Goal: Find specific page/section: Find specific page/section

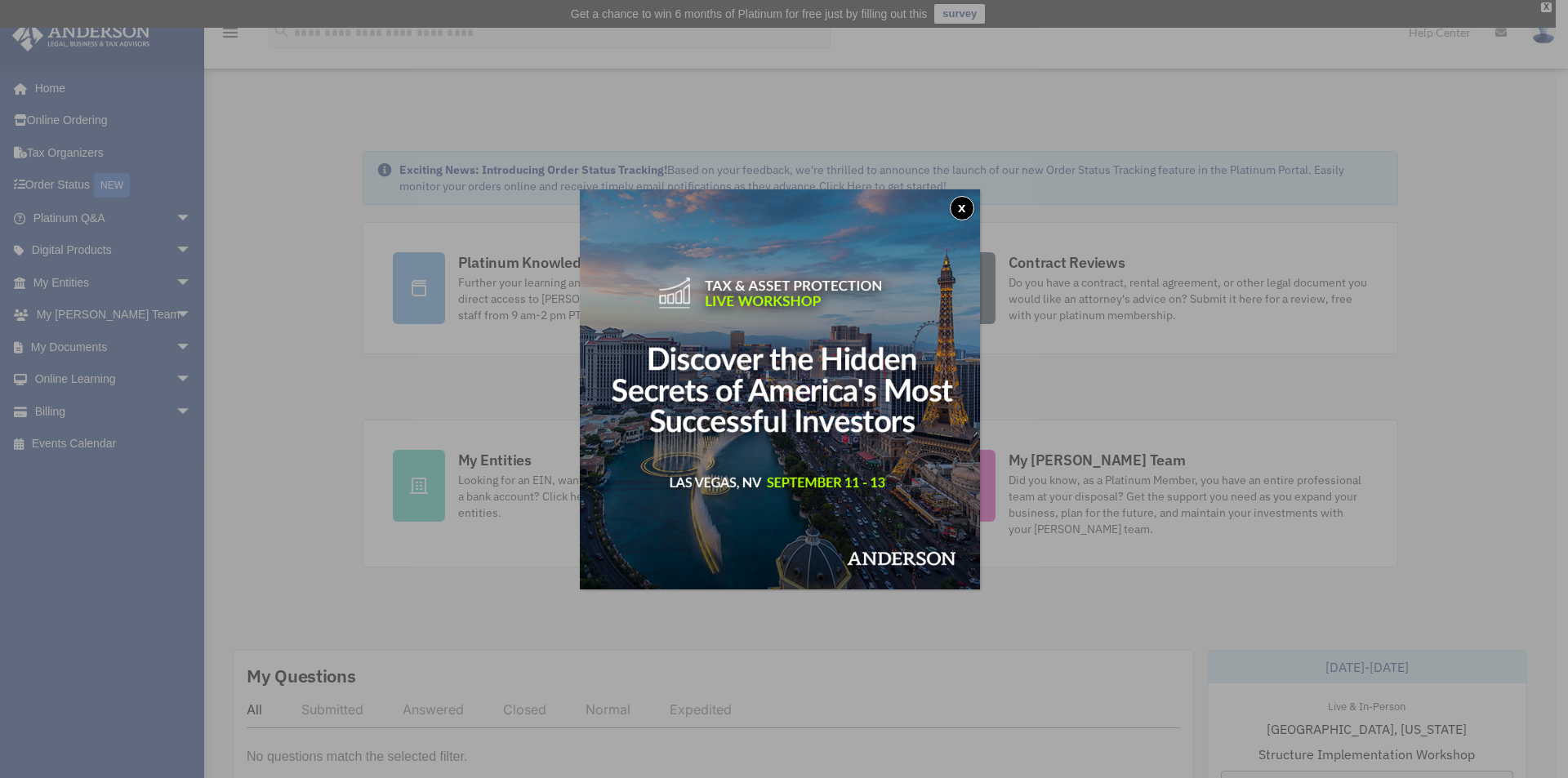
click at [969, 211] on button "x" at bounding box center [962, 208] width 25 height 25
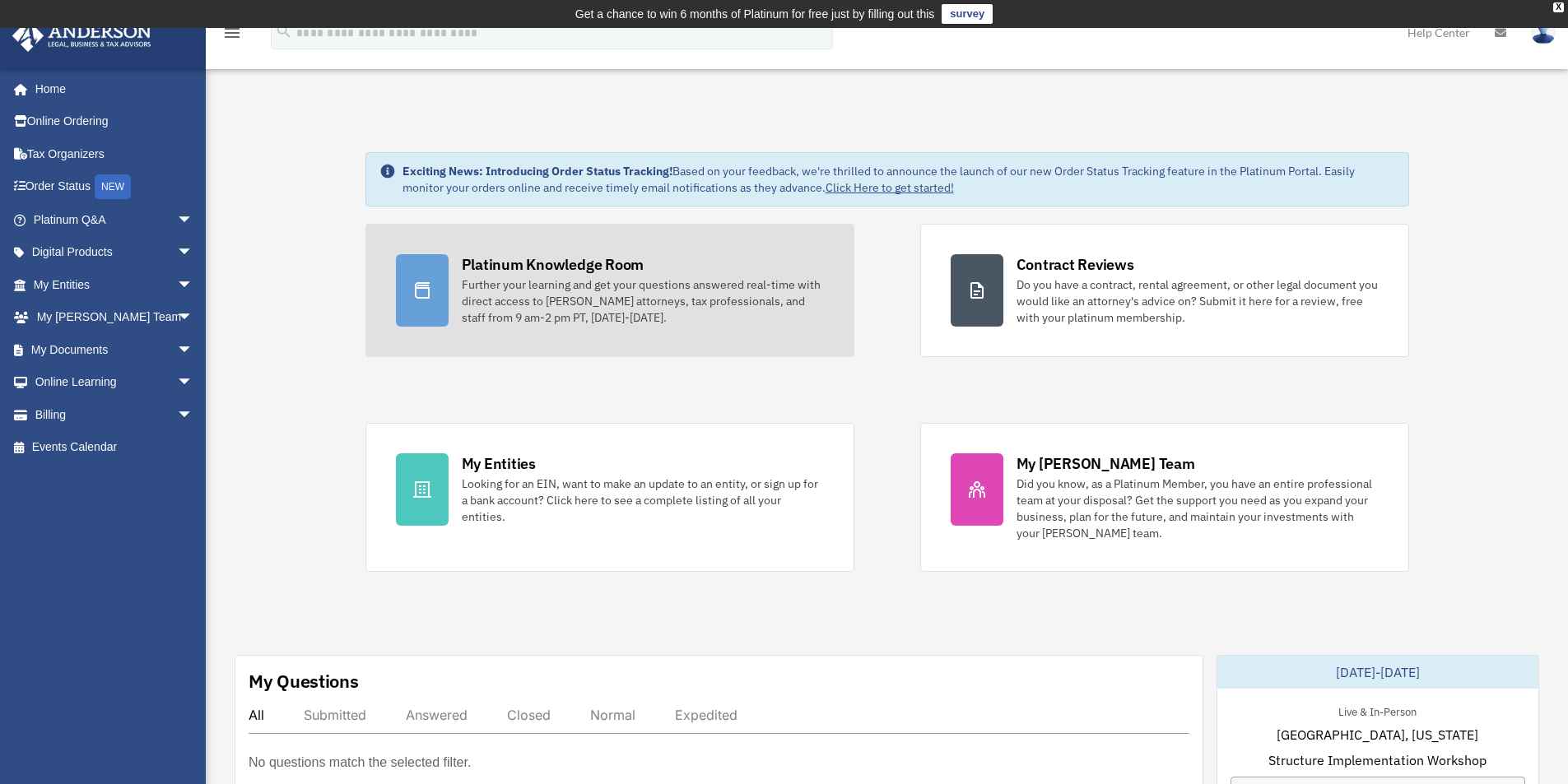
click at [425, 284] on icon at bounding box center [422, 291] width 20 height 20
click at [611, 299] on div "Further your learning and get your questions answered real-time with direct acc…" at bounding box center [643, 301] width 362 height 49
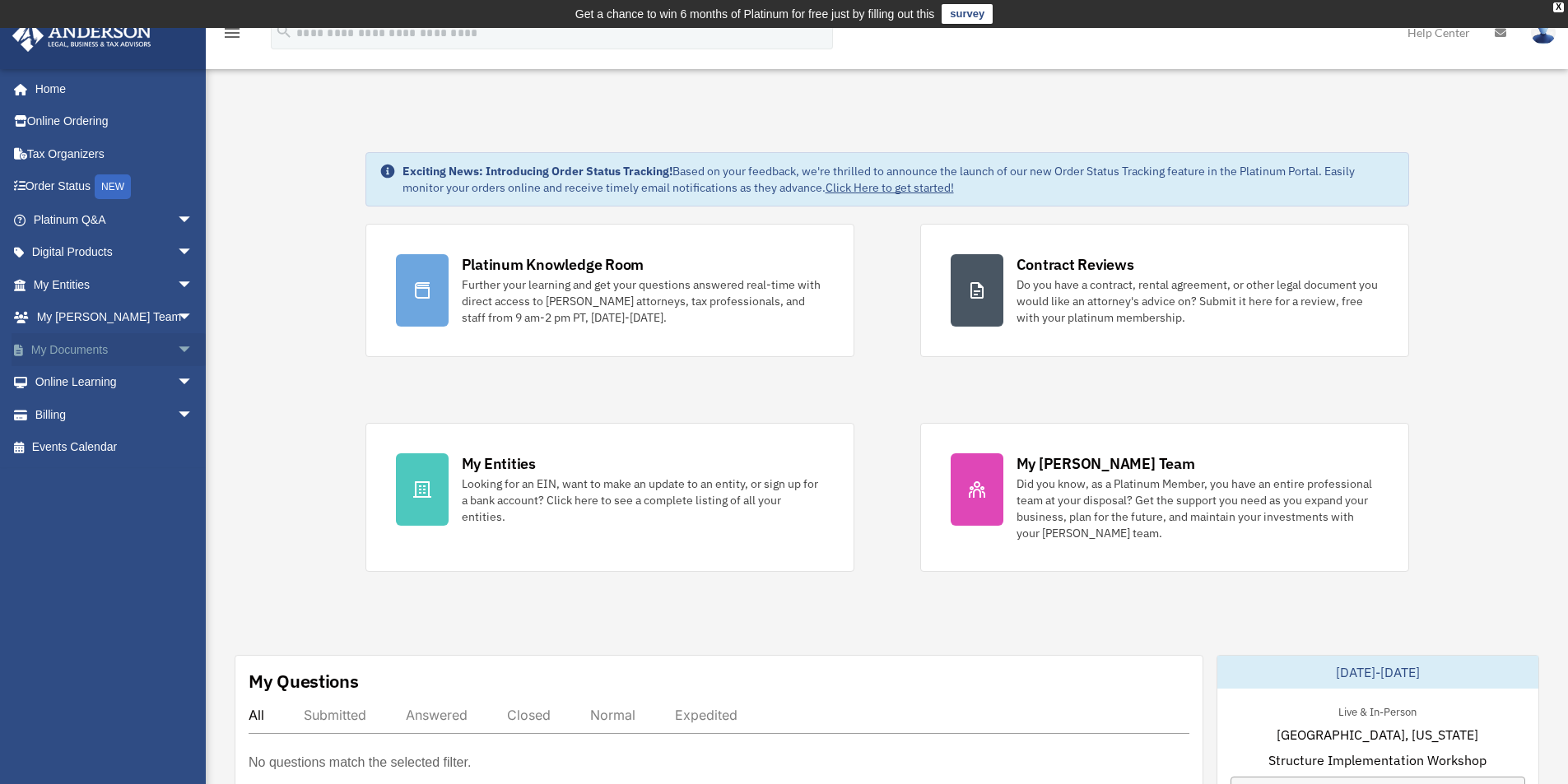
click at [177, 353] on span "arrow_drop_down" at bounding box center [193, 351] width 33 height 34
click at [177, 318] on span "arrow_drop_down" at bounding box center [193, 318] width 33 height 34
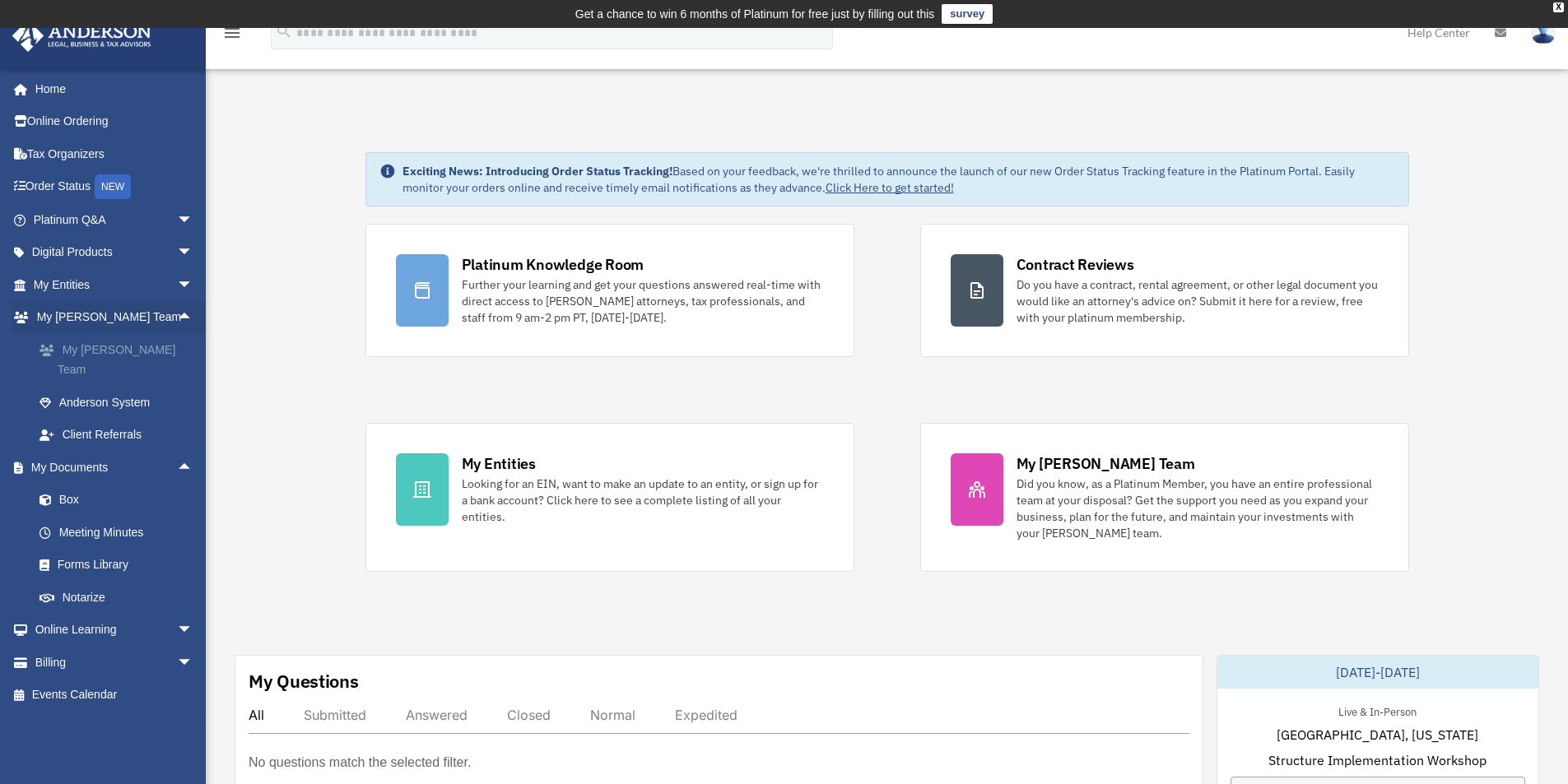
click at [141, 349] on link "My [PERSON_NAME] Team" at bounding box center [120, 360] width 195 height 53
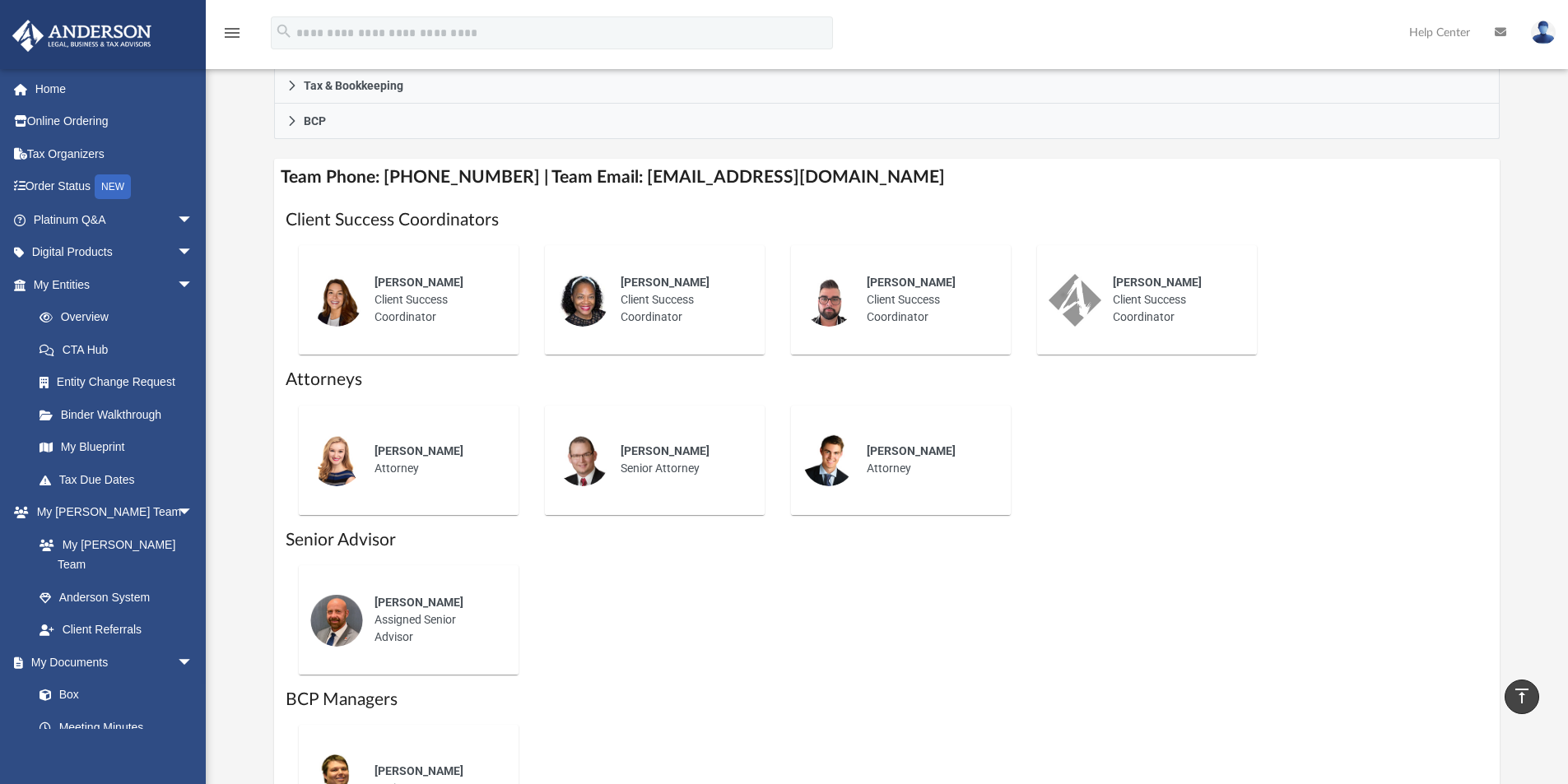
scroll to position [545, 0]
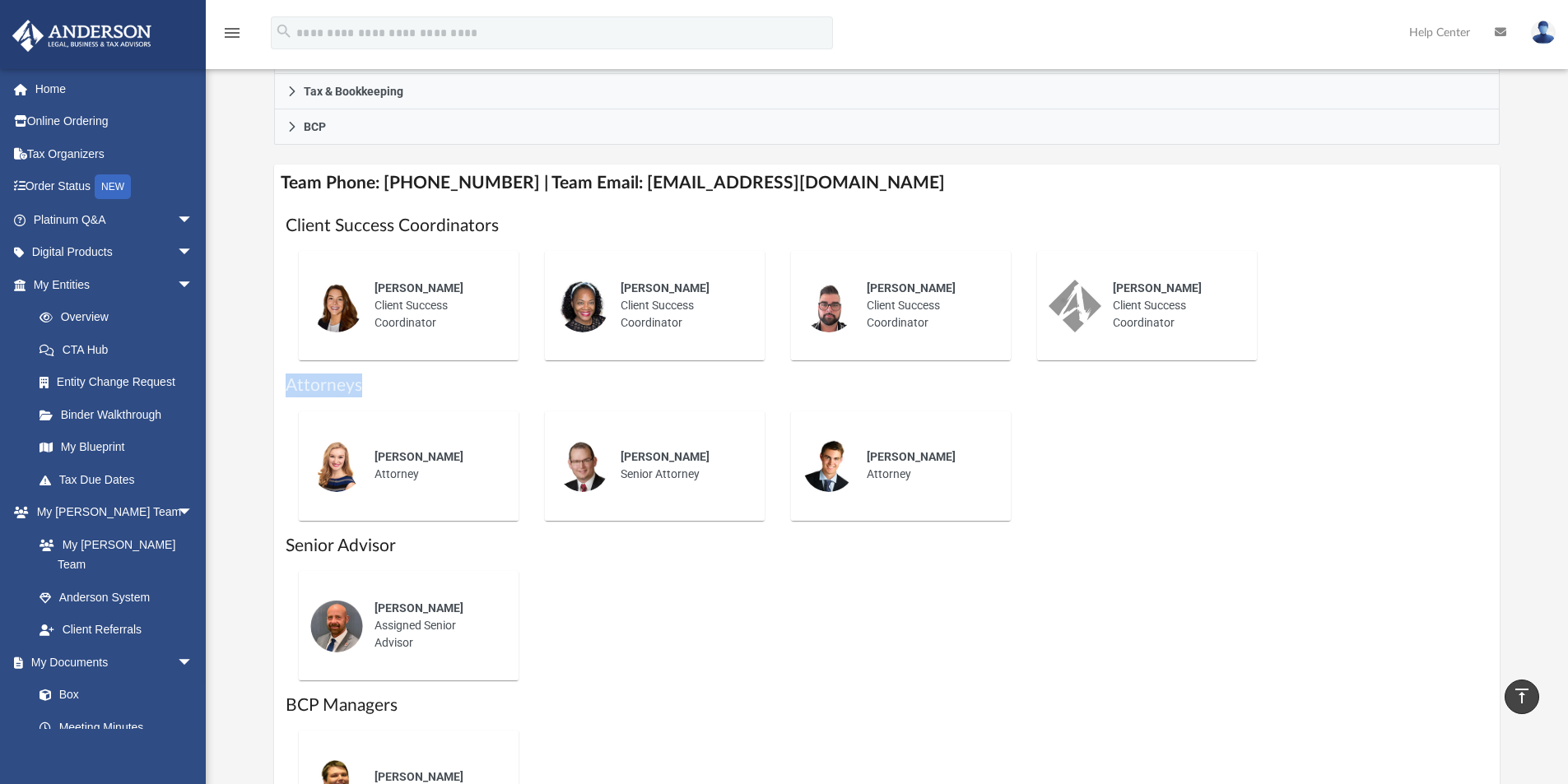
drag, startPoint x: 289, startPoint y: 388, endPoint x: 362, endPoint y: 392, distance: 73.1
click at [362, 392] on h1 "Attorneys" at bounding box center [887, 386] width 1204 height 24
click at [376, 386] on h1 "Attorneys" at bounding box center [887, 386] width 1204 height 24
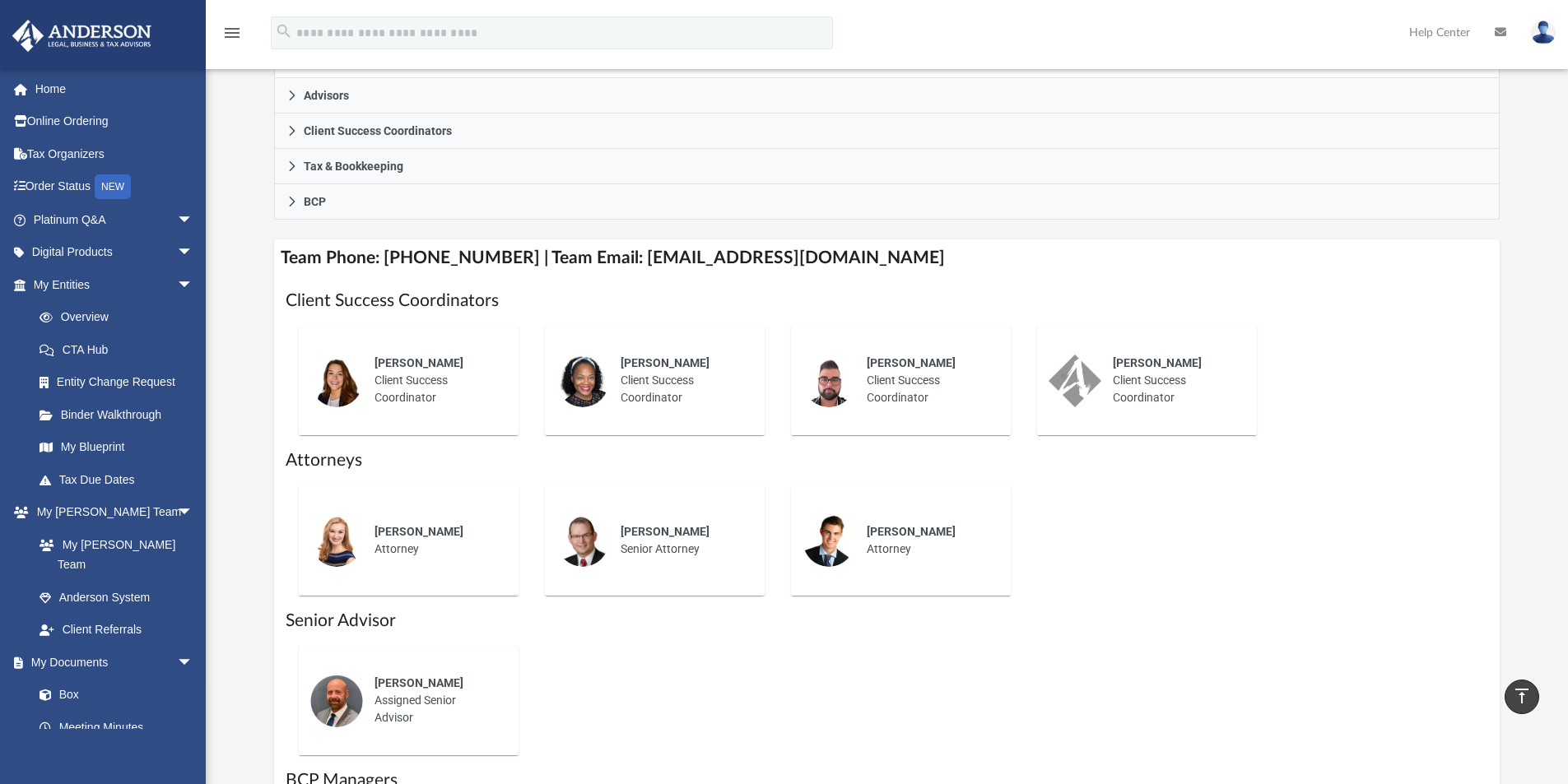
scroll to position [466, 0]
